Goal: Information Seeking & Learning: Learn about a topic

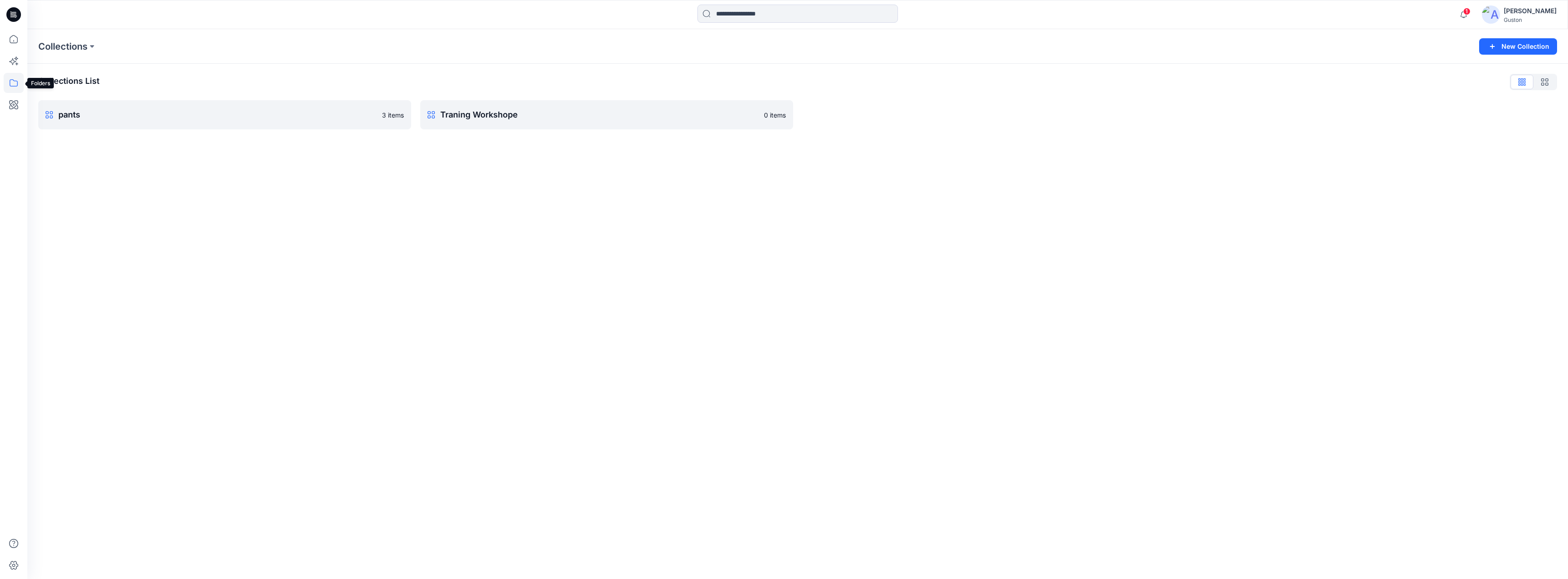
click at [16, 80] on icon at bounding box center [13, 83] width 20 height 20
click at [9, 36] on icon at bounding box center [13, 39] width 20 height 20
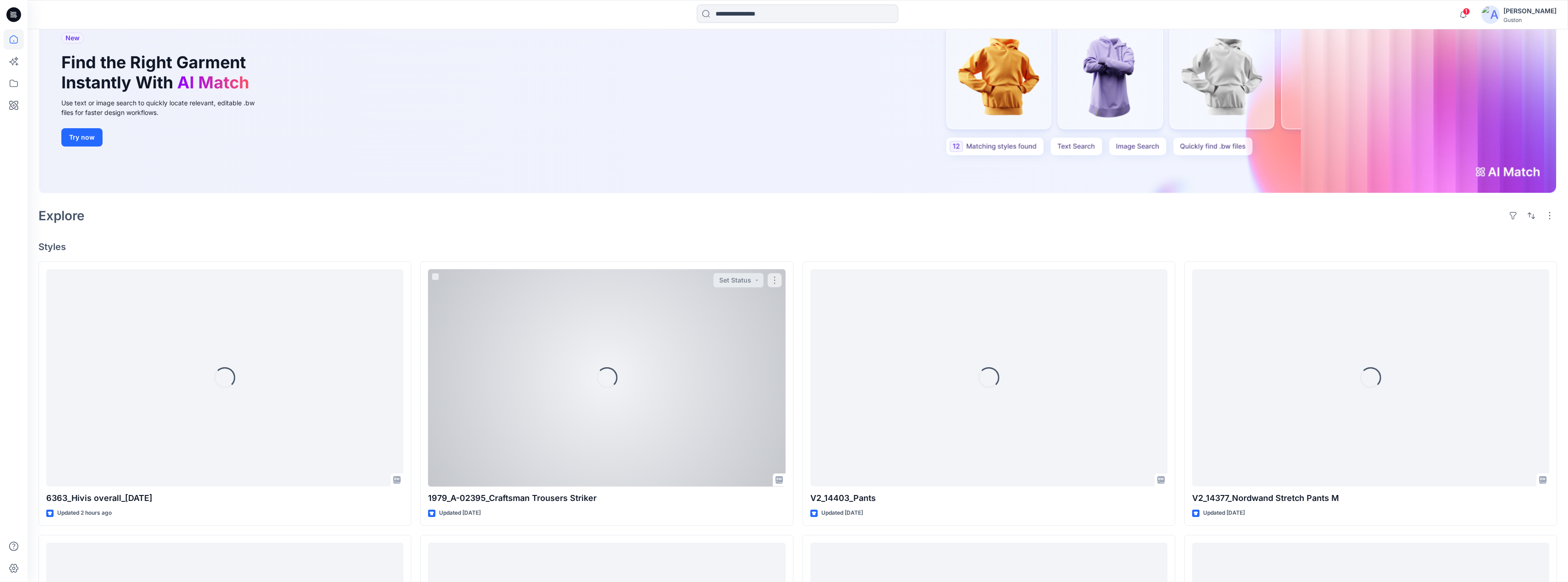
scroll to position [138, 0]
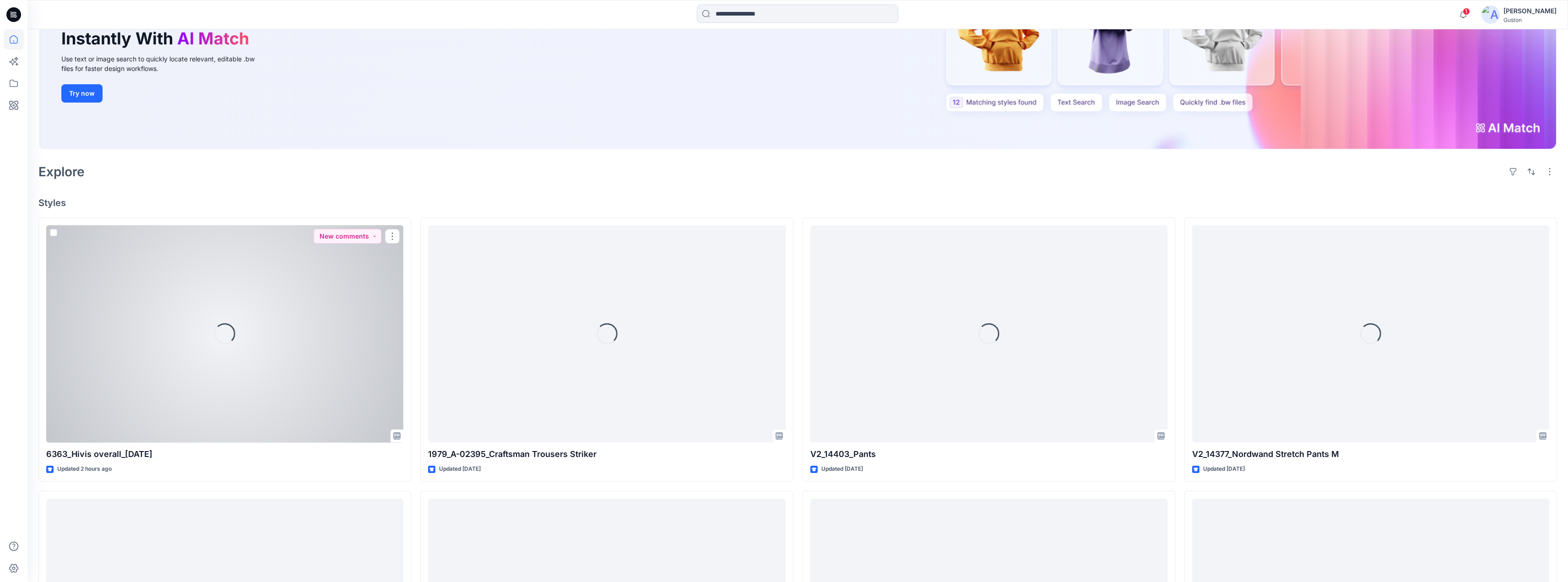
click at [295, 322] on div "Loading..." at bounding box center [225, 334] width 357 height 218
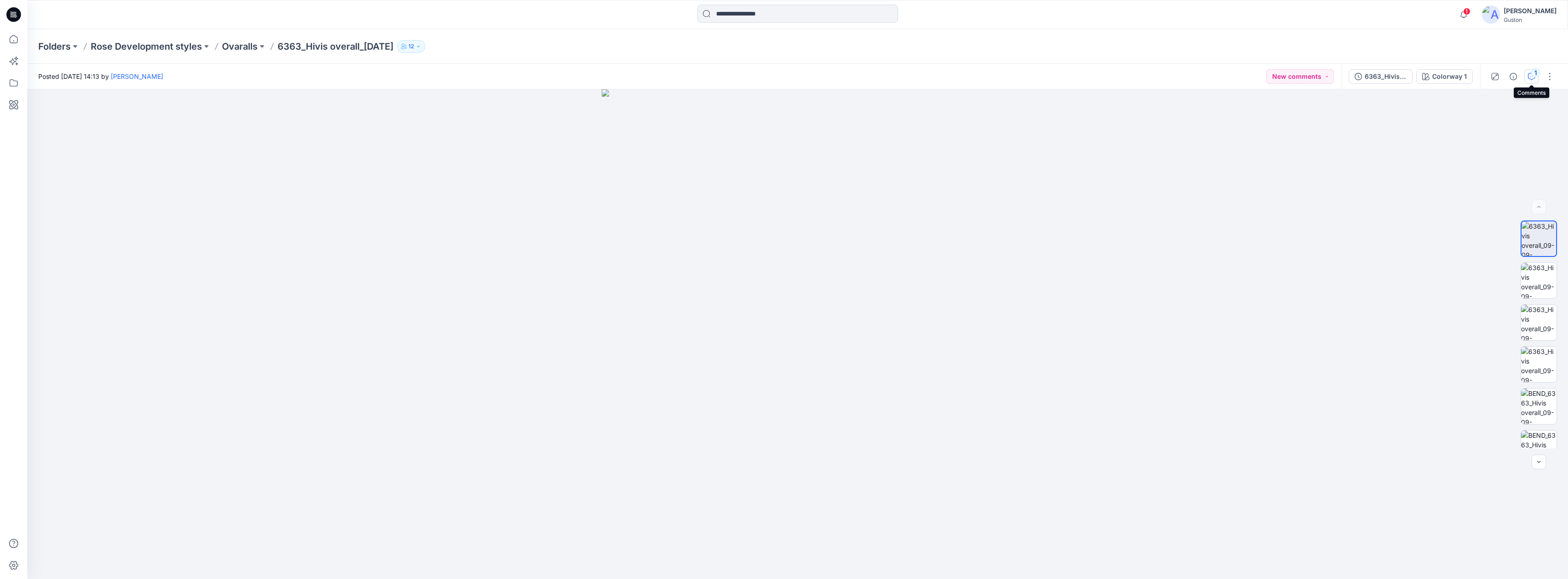
click at [1531, 75] on icon "button" at bounding box center [1531, 77] width 7 height 7
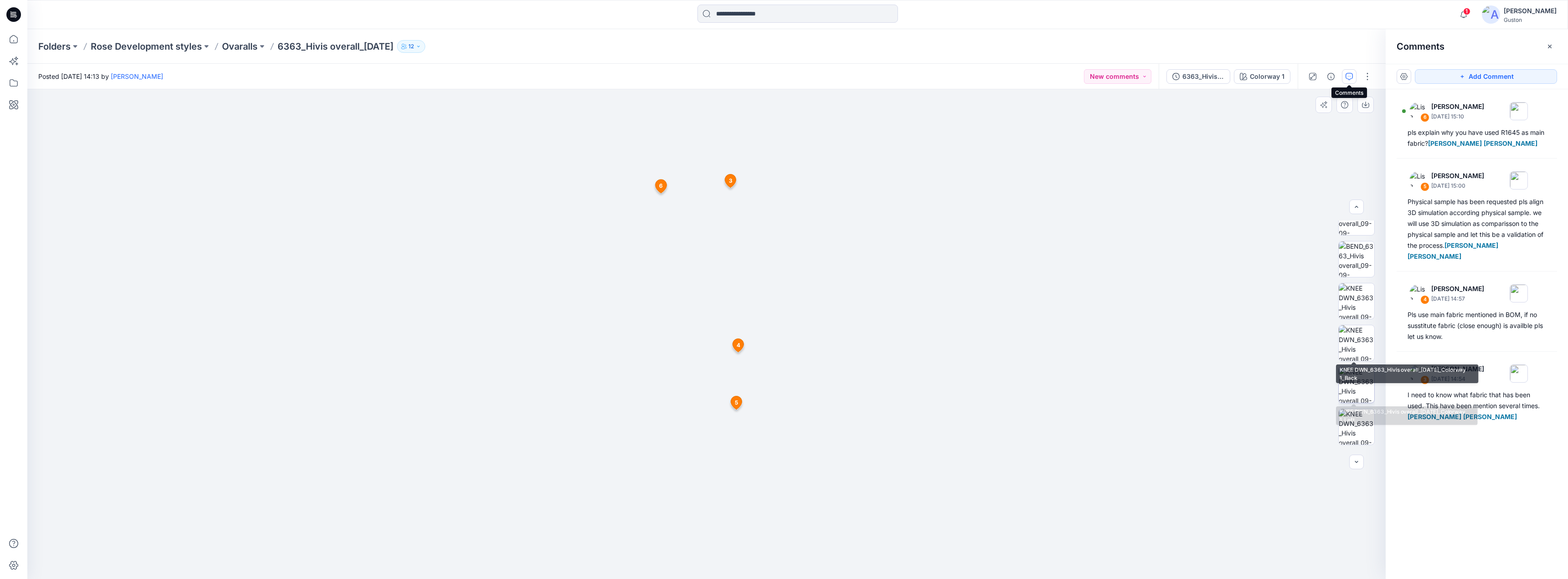
scroll to position [273, 0]
click at [1353, 376] on img at bounding box center [1356, 384] width 35 height 35
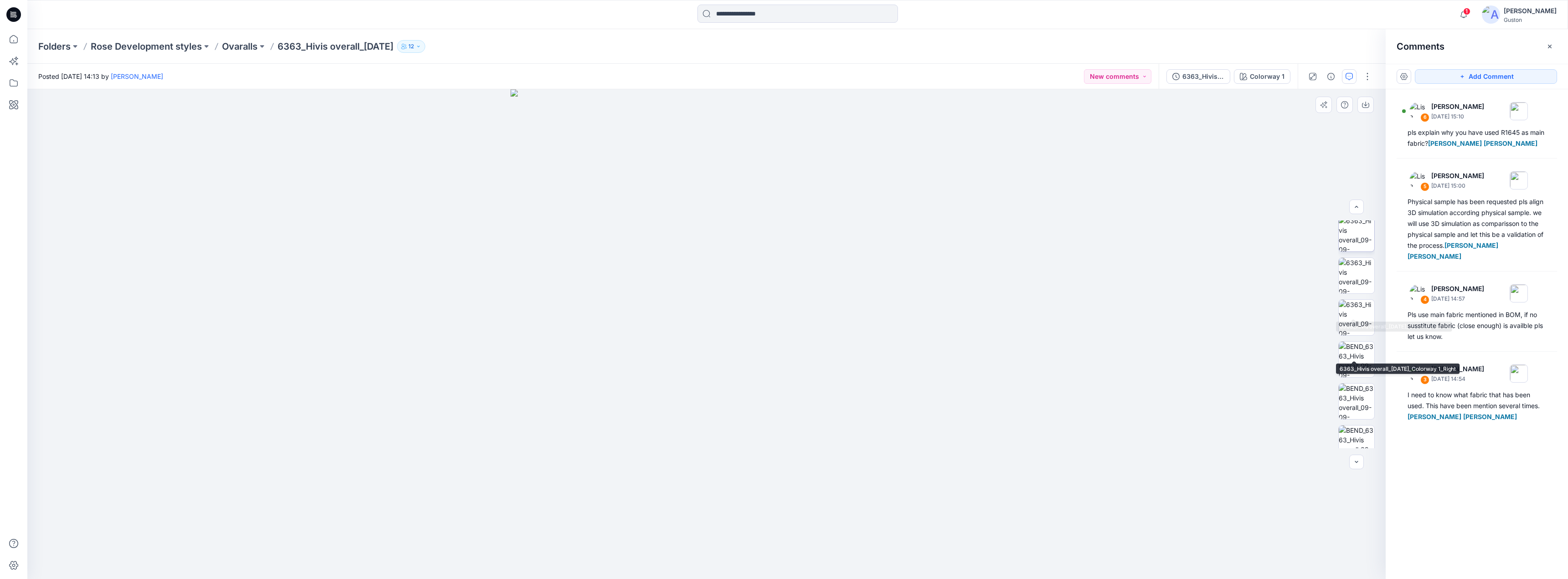
scroll to position [0, 0]
click at [1355, 246] on img at bounding box center [1356, 238] width 35 height 35
drag, startPoint x: 848, startPoint y: 473, endPoint x: 854, endPoint y: 472, distance: 6.1
click at [855, 472] on img at bounding box center [706, 285] width 547 height 588
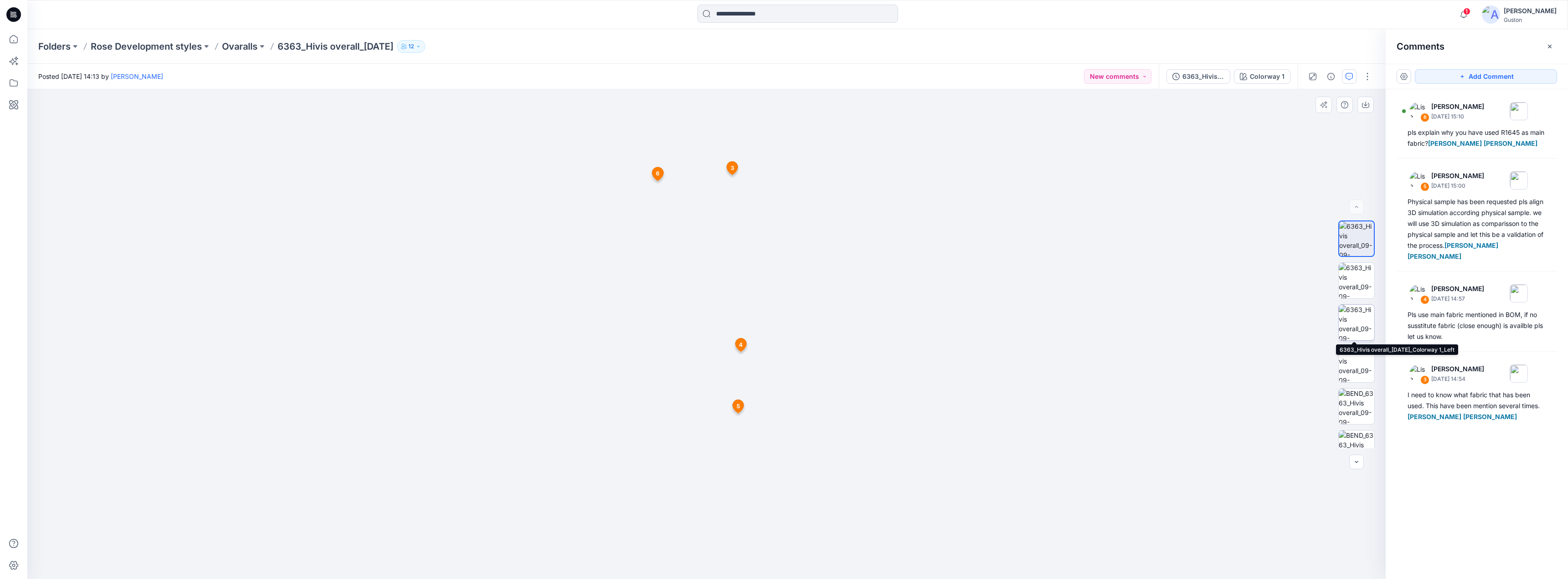
click at [1355, 323] on img at bounding box center [1356, 322] width 35 height 35
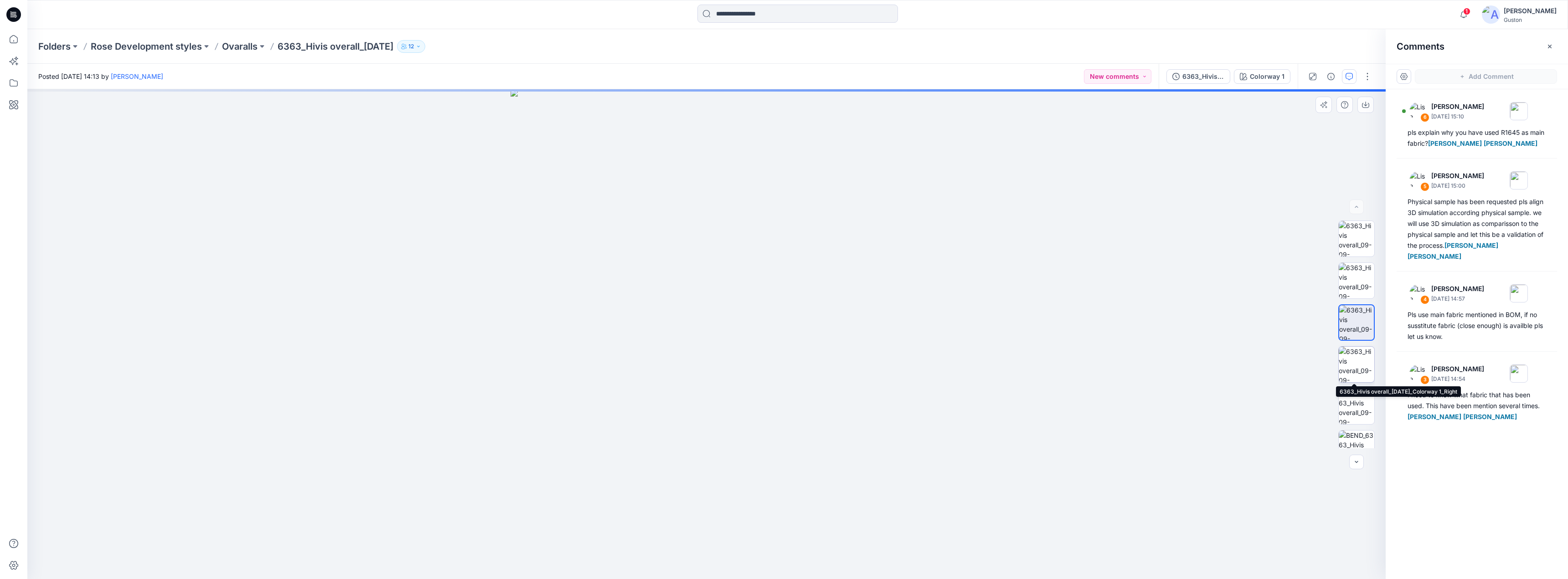
click at [1357, 361] on img at bounding box center [1356, 364] width 35 height 35
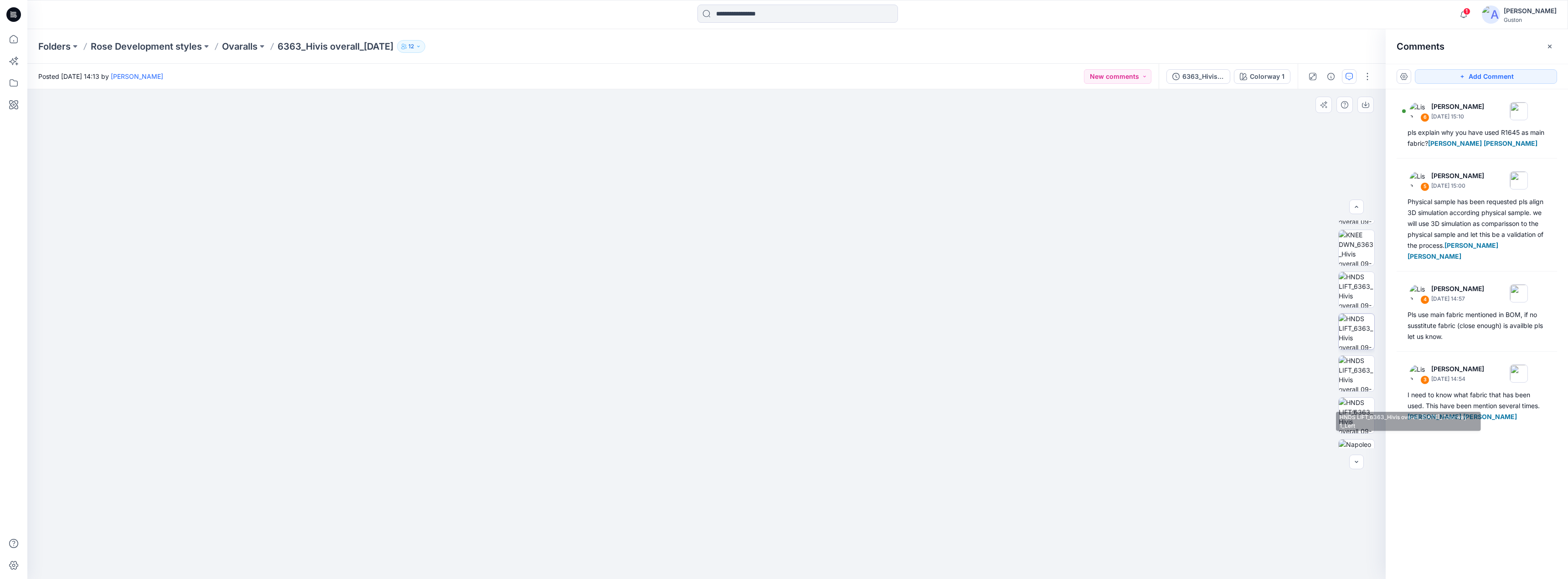
scroll to position [434, 0]
click at [1354, 266] on img at bounding box center [1356, 266] width 35 height 35
click at [1353, 280] on img at bounding box center [1356, 280] width 35 height 35
click at [1455, 13] on div "1" at bounding box center [1462, 9] width 15 height 7
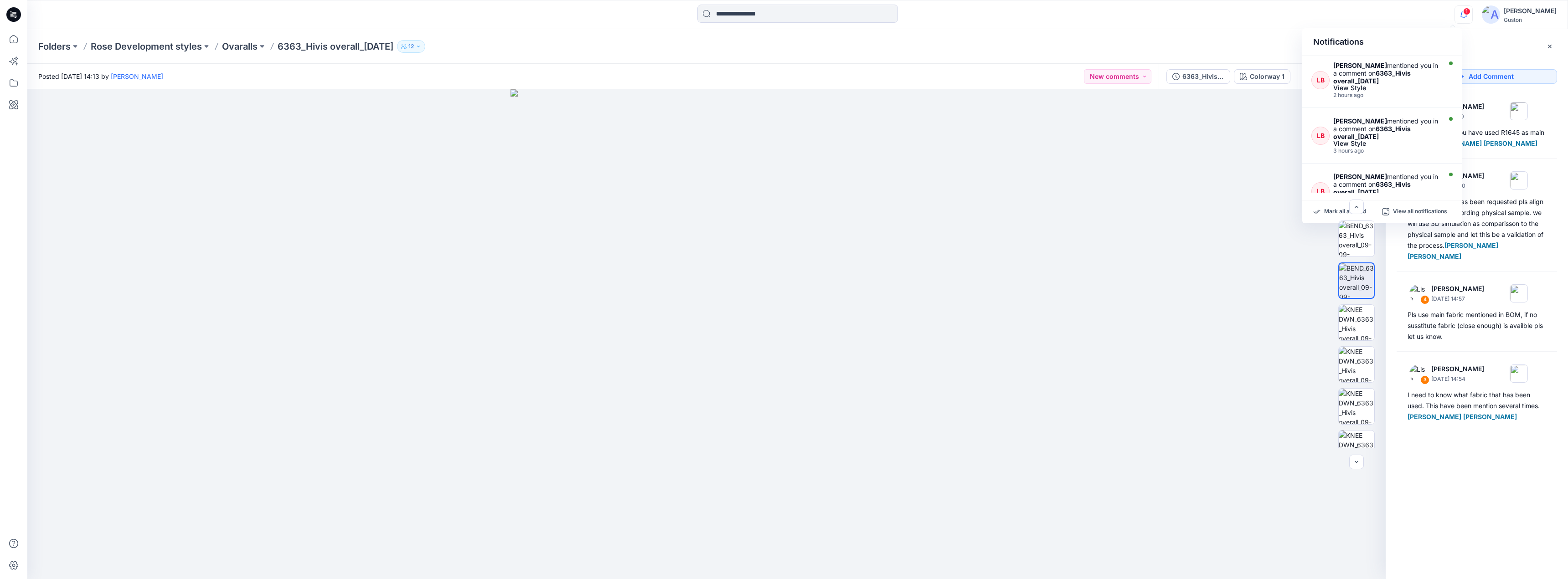
click at [1185, 220] on div at bounding box center [707, 334] width 1359 height 490
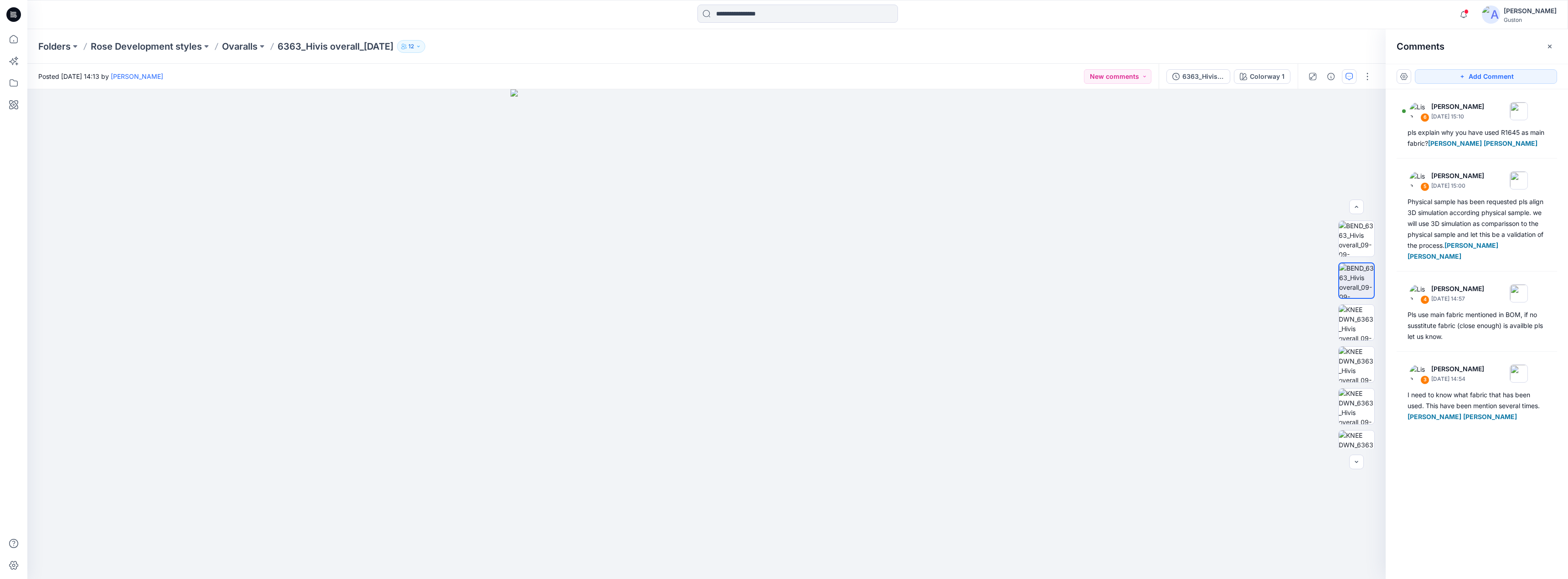
click at [425, 47] on button "12" at bounding box center [411, 46] width 28 height 13
click at [932, 207] on img at bounding box center [706, 286] width 547 height 587
click at [839, 308] on img at bounding box center [706, 283] width 547 height 591
